Goal: Task Accomplishment & Management: Manage account settings

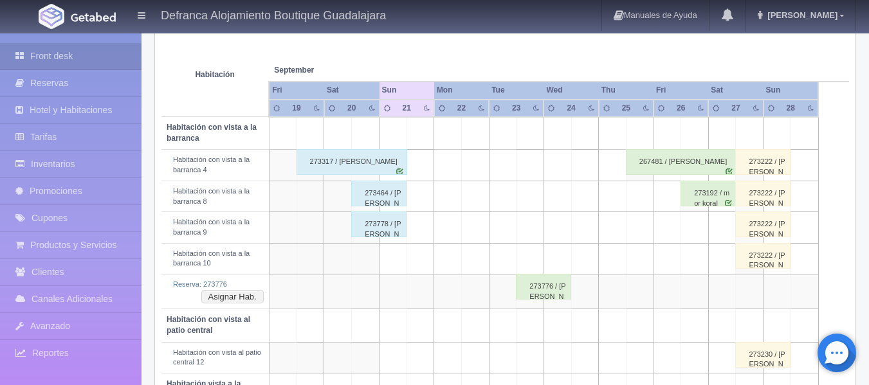
scroll to position [193, 0]
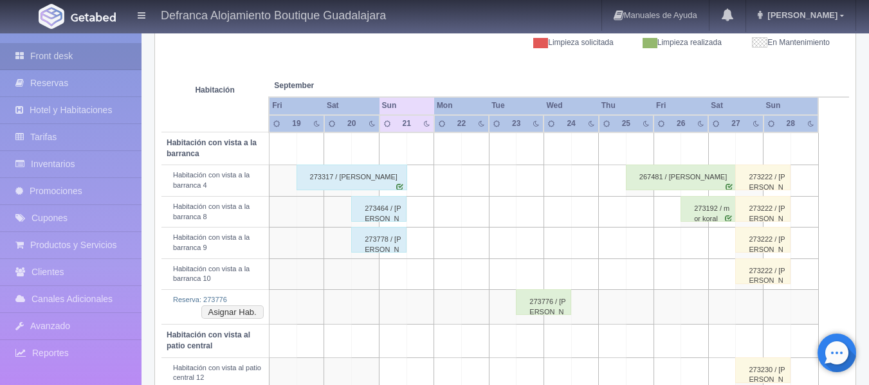
click at [382, 215] on div "273464 / [PERSON_NAME]" at bounding box center [378, 209] width 55 height 26
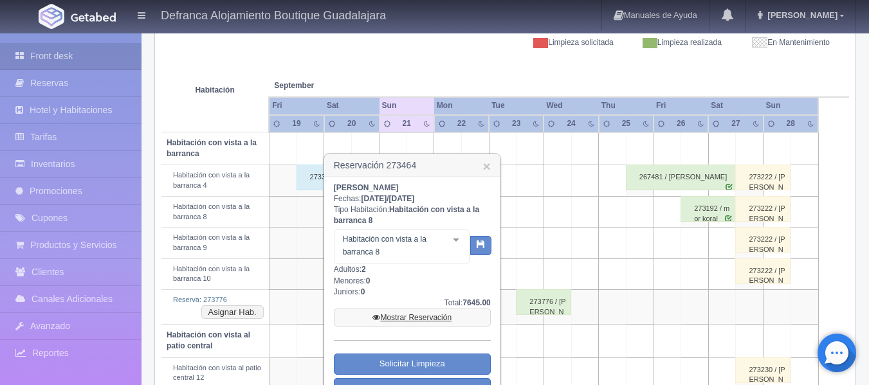
click at [401, 316] on link "Mostrar Reservación" at bounding box center [412, 318] width 157 height 18
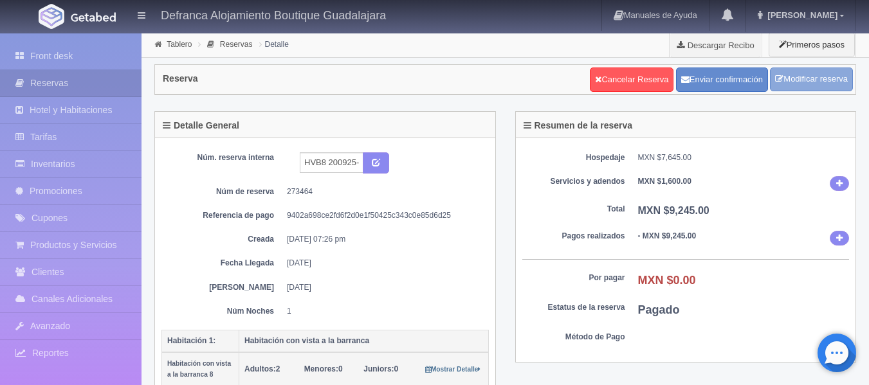
click at [795, 75] on link "Modificar reserva" at bounding box center [811, 80] width 83 height 24
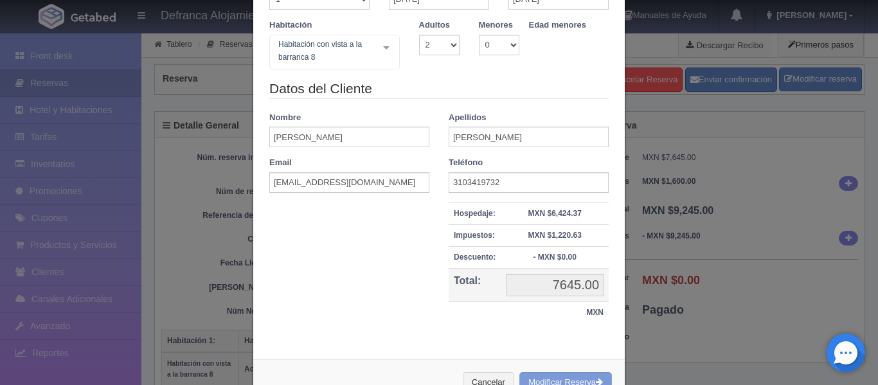
scroll to position [134, 0]
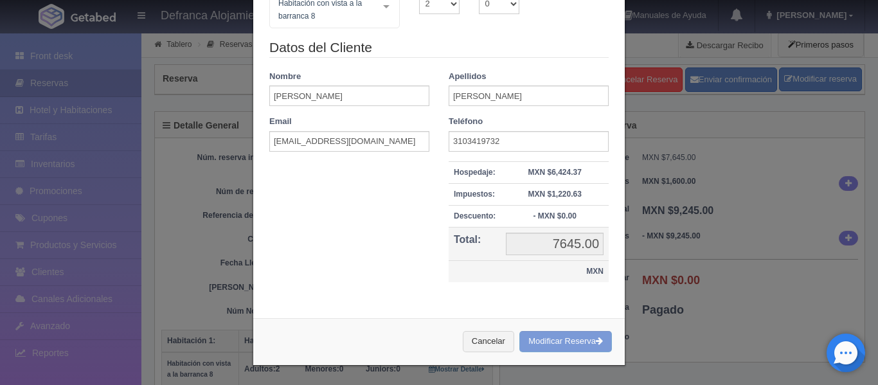
click at [564, 265] on td "MXN" at bounding box center [529, 272] width 160 height 22
click at [475, 340] on button "Cancelar" at bounding box center [488, 341] width 51 height 21
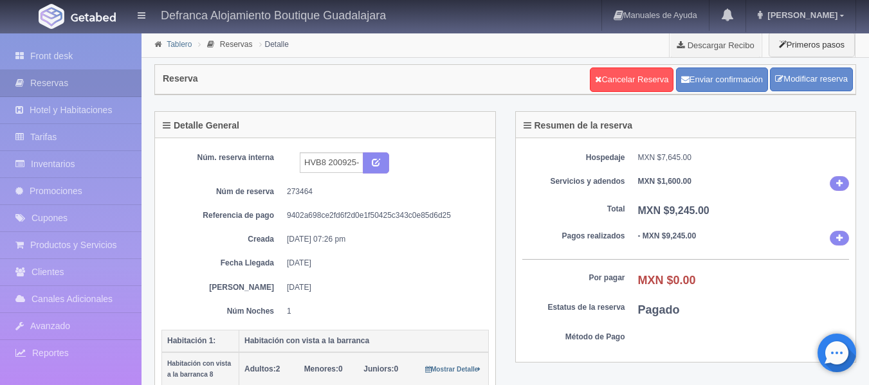
click at [172, 42] on link "Tablero" at bounding box center [179, 44] width 25 height 9
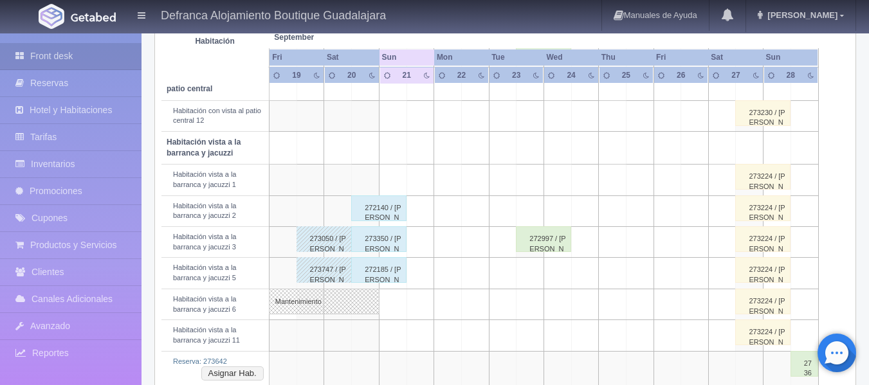
scroll to position [450, 0]
click at [391, 217] on div "272140 / [PERSON_NAME]" at bounding box center [378, 208] width 55 height 26
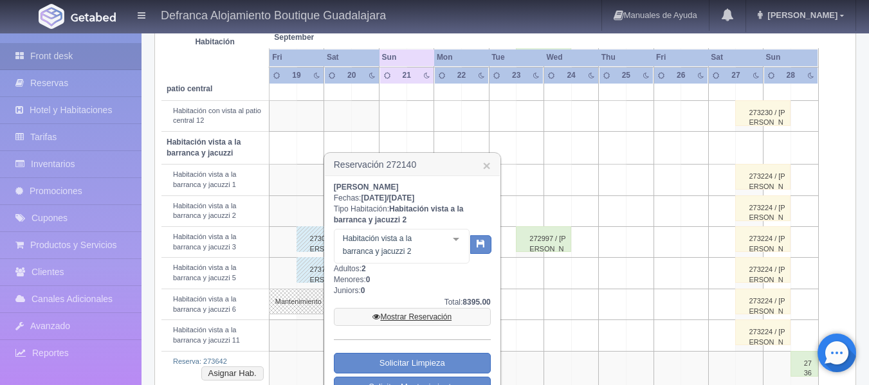
click at [399, 313] on link "Mostrar Reservación" at bounding box center [412, 317] width 157 height 18
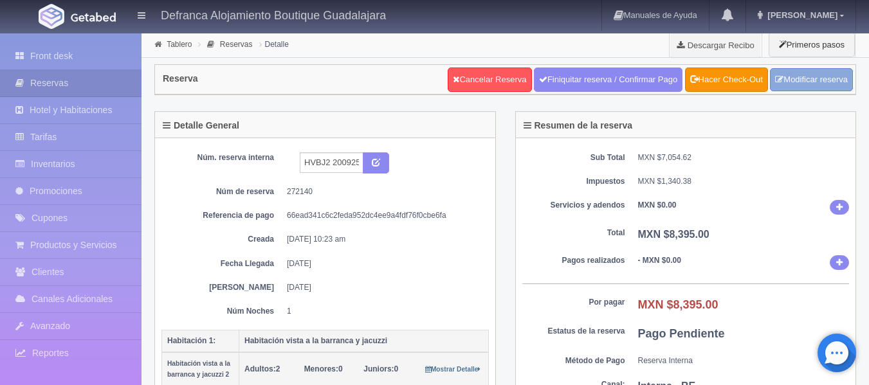
click at [801, 80] on link "Modificar reserva" at bounding box center [811, 80] width 83 height 24
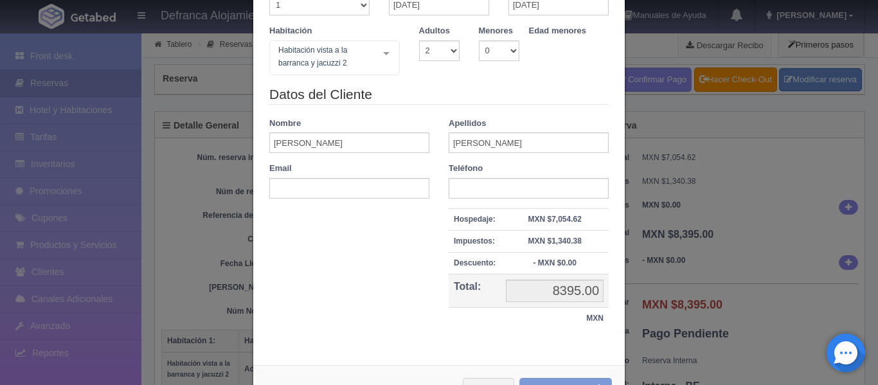
scroll to position [134, 0]
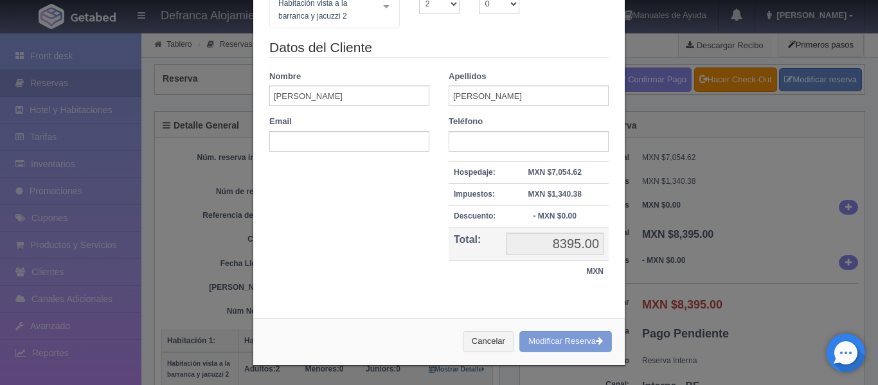
click at [501, 260] on td "8395.00 Modificar Total" at bounding box center [555, 244] width 108 height 33
click at [485, 343] on button "Cancelar" at bounding box center [488, 341] width 51 height 21
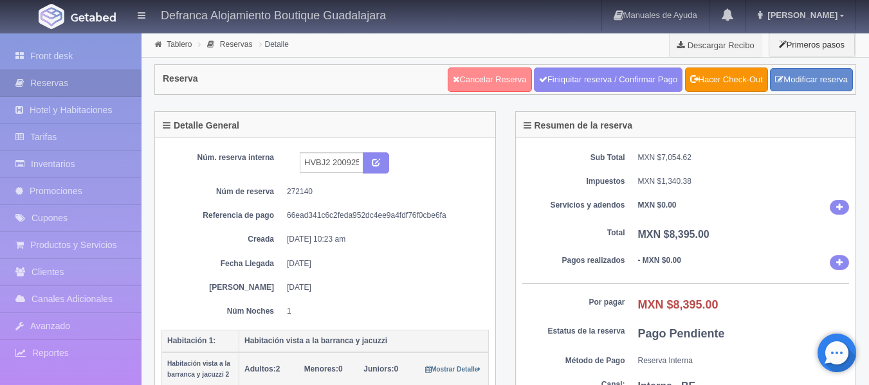
click at [465, 84] on link "Cancelar Reserva" at bounding box center [490, 80] width 84 height 24
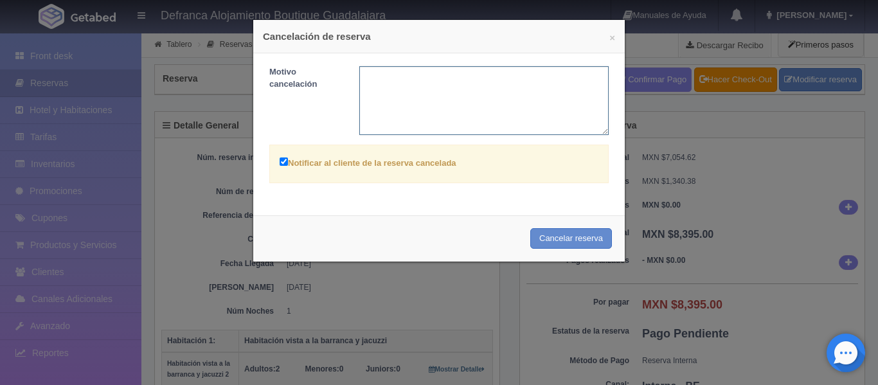
click at [432, 82] on textarea at bounding box center [484, 100] width 250 height 69
type textarea "h"
type textarea "HABITACIÓN SIN COSTO, CORTECÍA DE DIRECCIÓN"
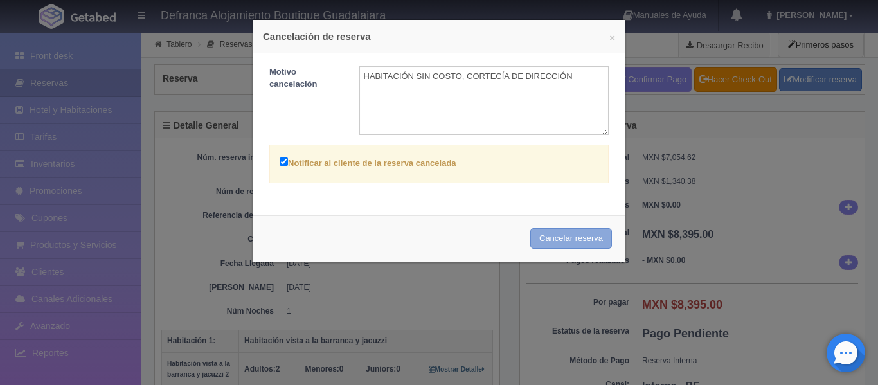
click at [559, 240] on button "Cancelar reserva" at bounding box center [571, 238] width 82 height 21
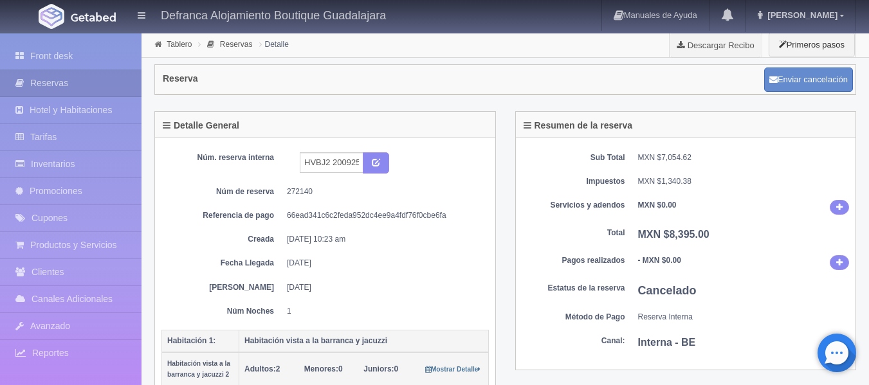
click at [166, 45] on li "Tablero" at bounding box center [173, 44] width 44 height 12
click at [187, 46] on link "Tablero" at bounding box center [179, 44] width 25 height 9
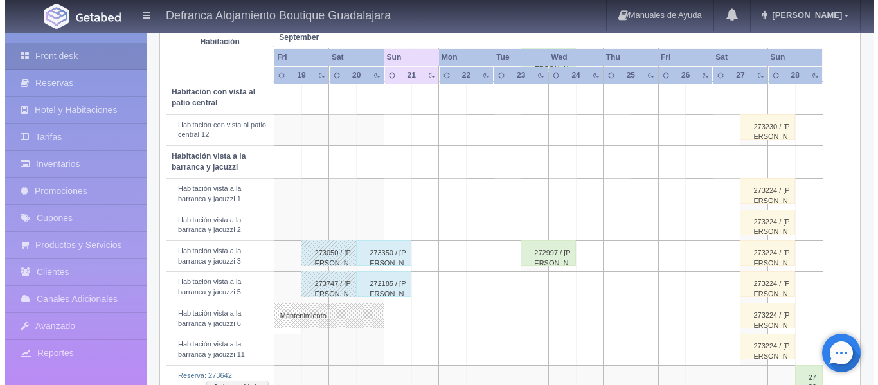
scroll to position [450, 0]
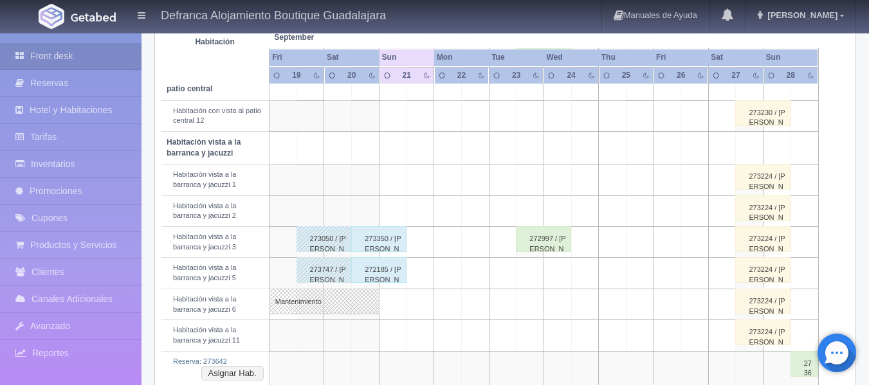
click at [373, 208] on td at bounding box center [366, 210] width 28 height 31
click at [364, 147] on td at bounding box center [366, 147] width 28 height 33
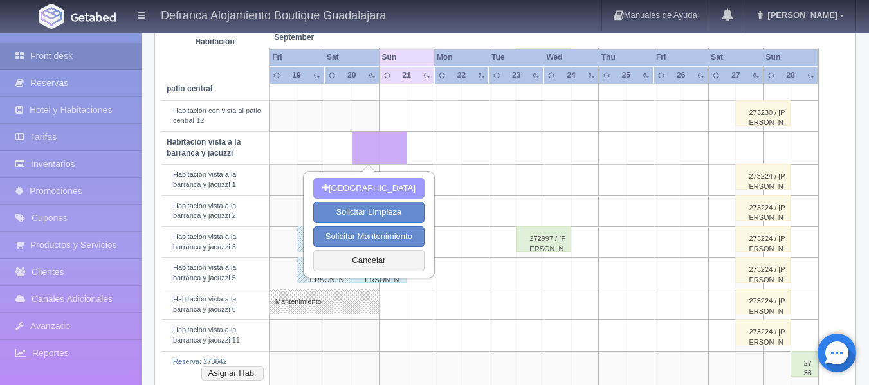
click at [365, 188] on button "Nueva Reserva" at bounding box center [368, 188] width 111 height 21
type input "[DATE]"
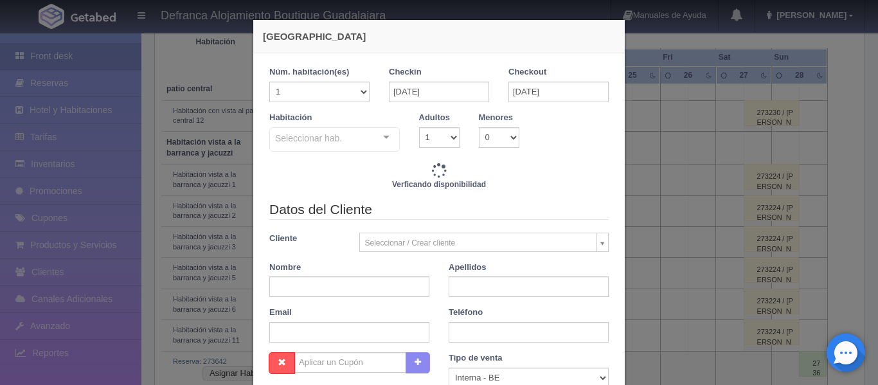
checkbox input "false"
type input "8395.00"
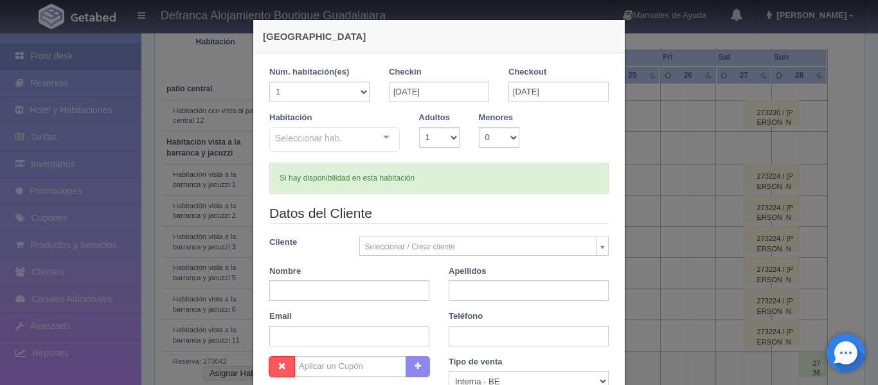
checkbox input "false"
click at [381, 137] on div "Seleccionar hab. Habitación vista a la barranca y jacuzzi Habitación vista a la…" at bounding box center [334, 140] width 131 height 26
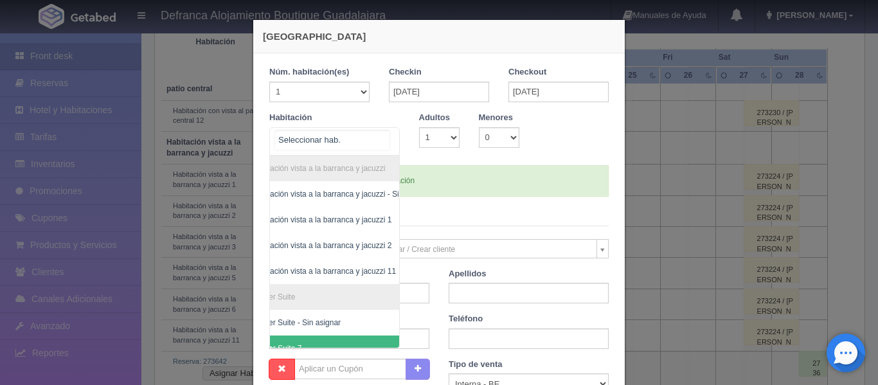
scroll to position [0, 75]
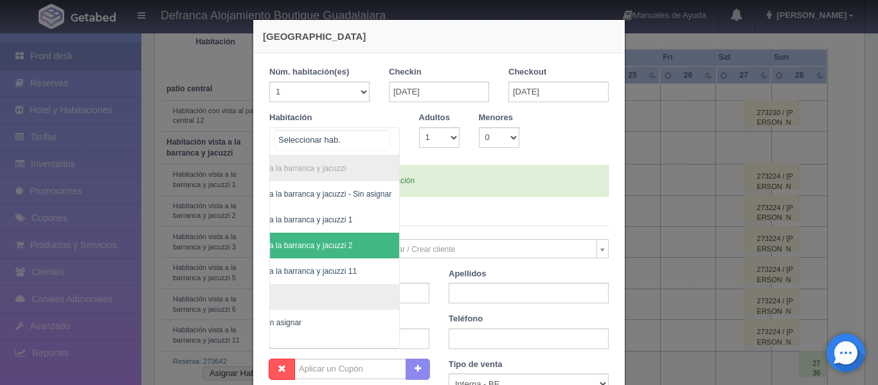
click at [332, 249] on span "Habitación vista a la barranca y jacuzzi 2" at bounding box center [283, 245] width 140 height 9
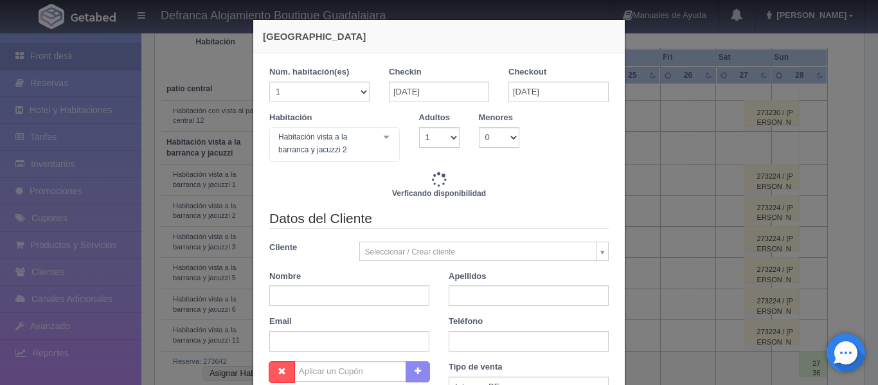
checkbox input "false"
click at [448, 138] on select "1 2 3 4 5 6 7 8 9 10" at bounding box center [439, 137] width 41 height 21
type input "8395.00"
checkbox input "false"
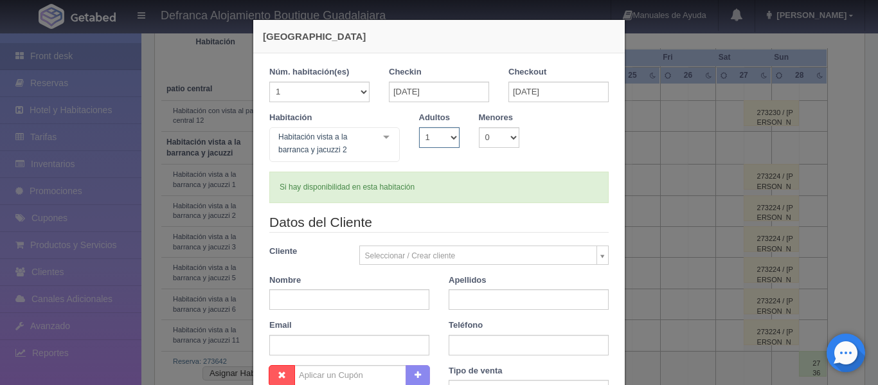
select select "2"
click at [419, 127] on select "1 2 3 4 5 6 7 8 9 10" at bounding box center [439, 137] width 41 height 21
checkbox input "false"
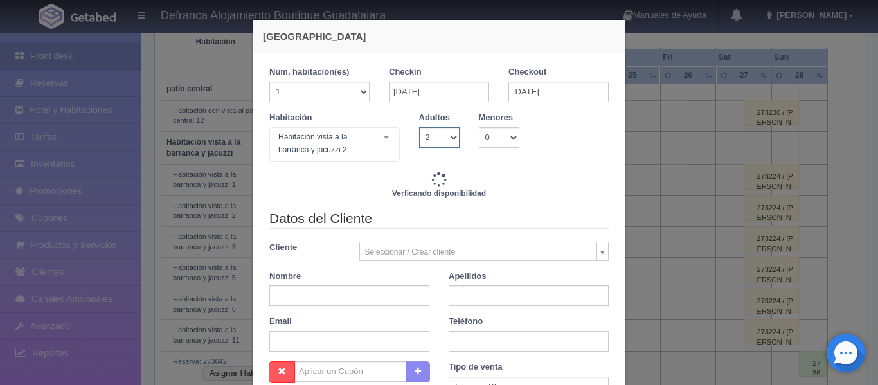
type input "8395.00"
checkbox input "false"
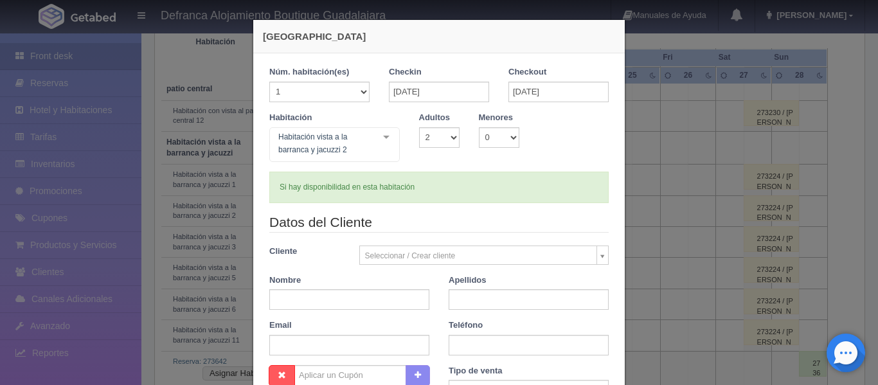
click at [360, 289] on div "Nombre" at bounding box center [349, 293] width 179 height 36
click at [360, 290] on input "text" at bounding box center [349, 299] width 160 height 21
type input "ALGREDO"
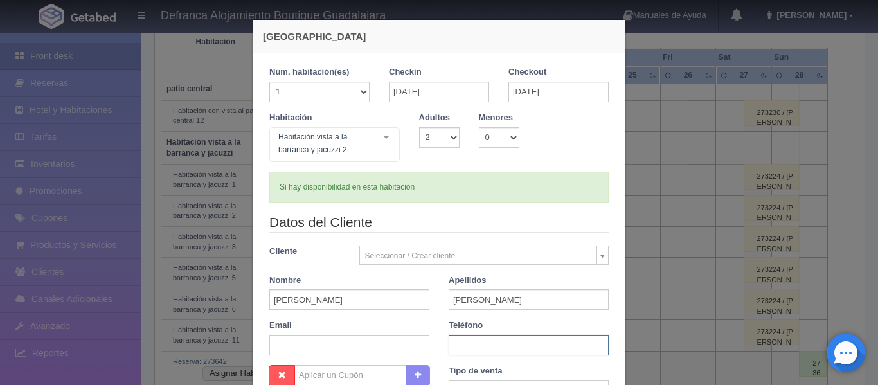
click at [505, 341] on input "text" at bounding box center [529, 345] width 160 height 21
click at [496, 301] on input "GARCÍA" at bounding box center [529, 299] width 160 height 21
type input "GARCÍA ÁVALOS"
click at [489, 341] on input "text" at bounding box center [529, 345] width 160 height 21
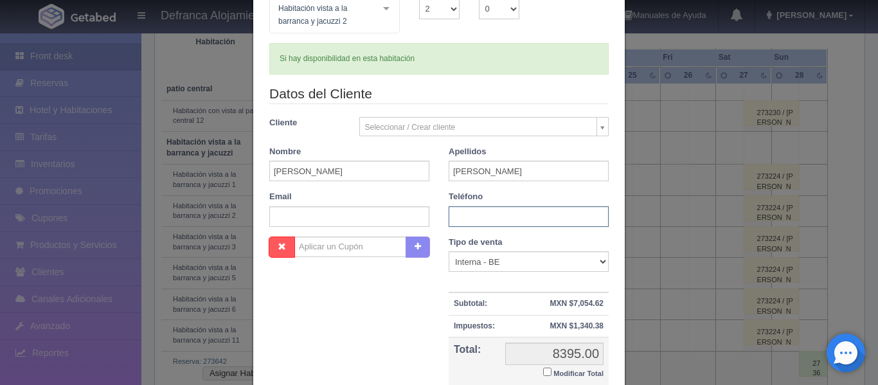
scroll to position [193, 0]
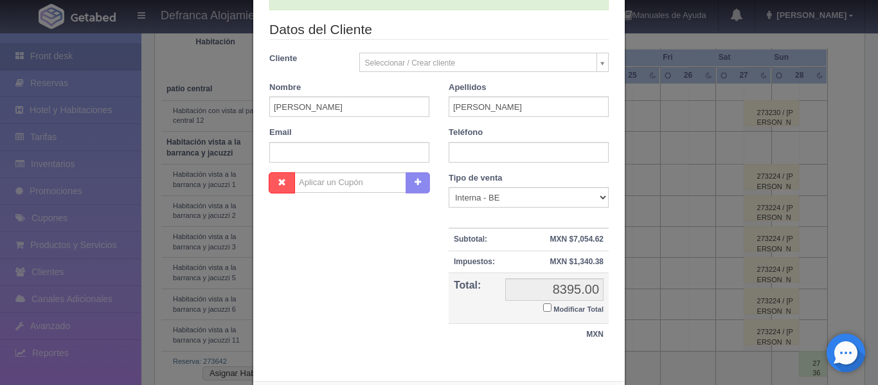
click at [367, 233] on div "Nombre Cupón : Descuentos : Tipo de venta Correo Electronico Interna - BE Llama…" at bounding box center [439, 265] width 359 height 187
click at [543, 305] on input "Modificar Total" at bounding box center [547, 308] width 8 height 8
checkbox input "true"
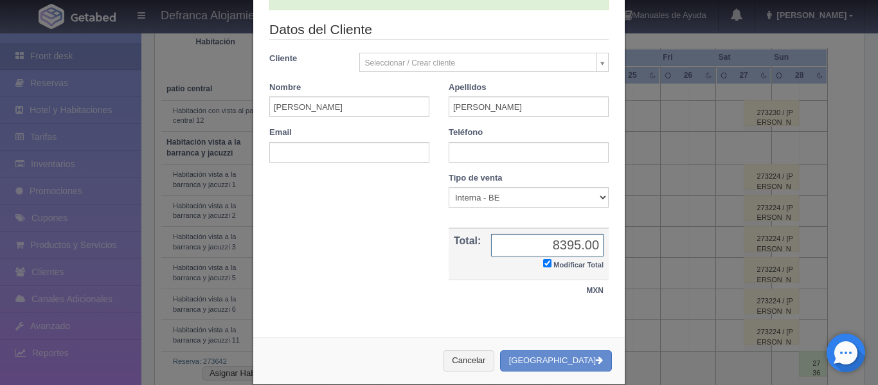
click at [575, 248] on input "8395.00" at bounding box center [547, 245] width 113 height 23
type input "0.00"
click at [285, 107] on input "ALGREDO" at bounding box center [349, 106] width 160 height 21
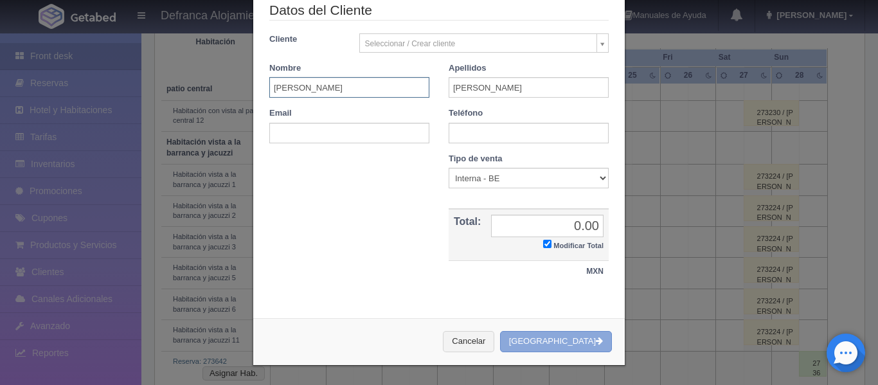
type input "ALFREDO"
click at [596, 342] on icon "button" at bounding box center [599, 341] width 7 height 8
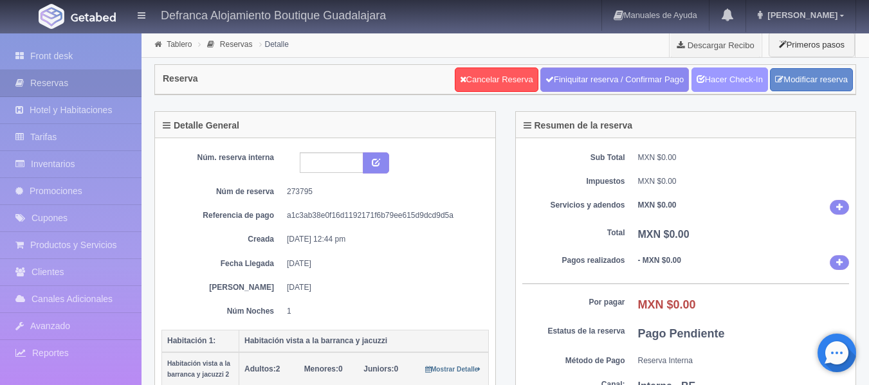
click at [728, 82] on link "Hacer Check-In" at bounding box center [729, 80] width 77 height 24
click at [728, 82] on link "Hacer Check-Out" at bounding box center [726, 80] width 83 height 24
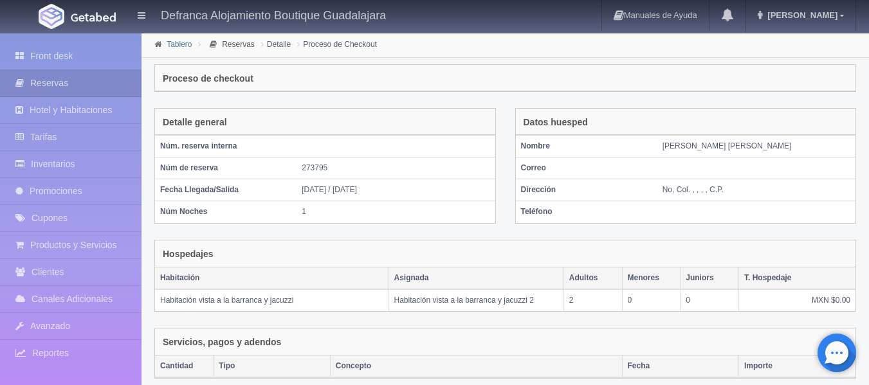
click at [181, 44] on link "Tablero" at bounding box center [179, 44] width 25 height 9
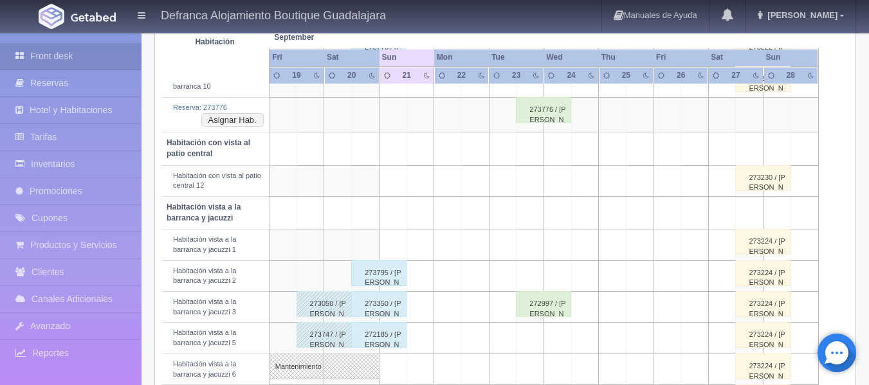
scroll to position [386, 0]
click at [390, 278] on div "273795 / [PERSON_NAME] [PERSON_NAME]" at bounding box center [378, 273] width 55 height 26
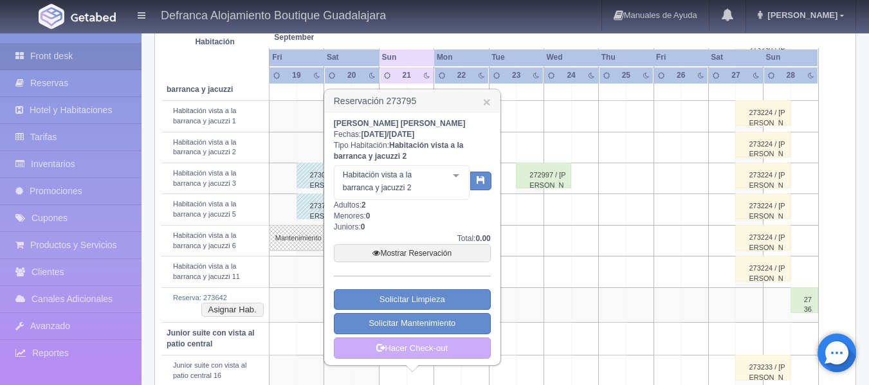
scroll to position [514, 0]
click at [399, 254] on link "Mostrar Reservación" at bounding box center [412, 253] width 157 height 18
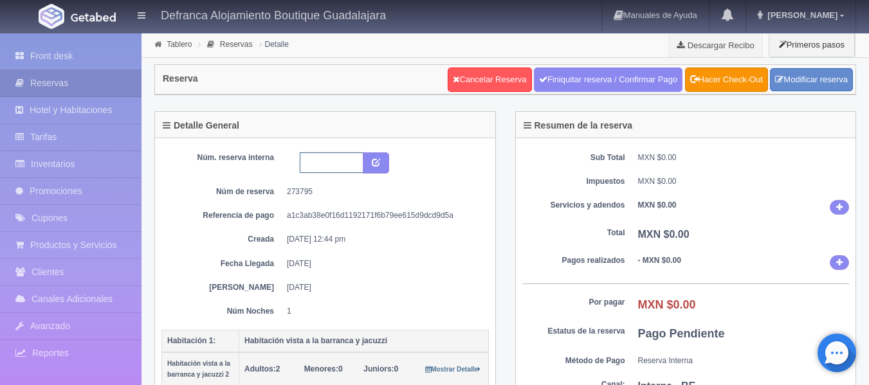
click at [308, 159] on input "text" at bounding box center [332, 162] width 64 height 21
type input "HVBJ2 200925-210925"
click at [380, 159] on icon "submit" at bounding box center [376, 162] width 8 height 8
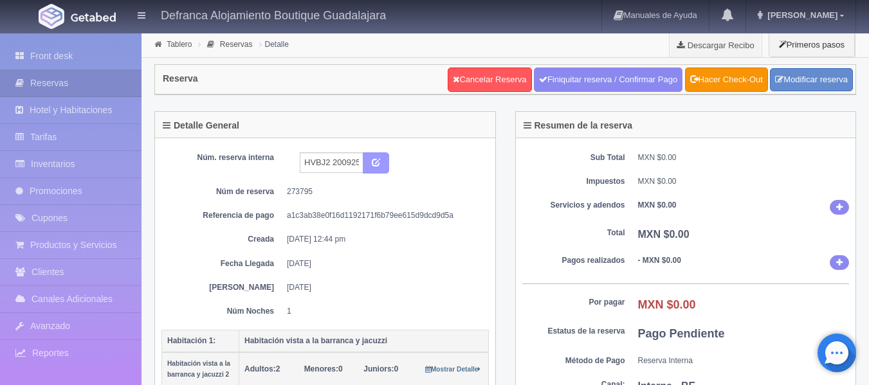
click at [380, 159] on icon "submit" at bounding box center [376, 162] width 8 height 8
click at [727, 75] on link "Hacer Check-Out" at bounding box center [726, 80] width 83 height 24
